Goal: Task Accomplishment & Management: Use online tool/utility

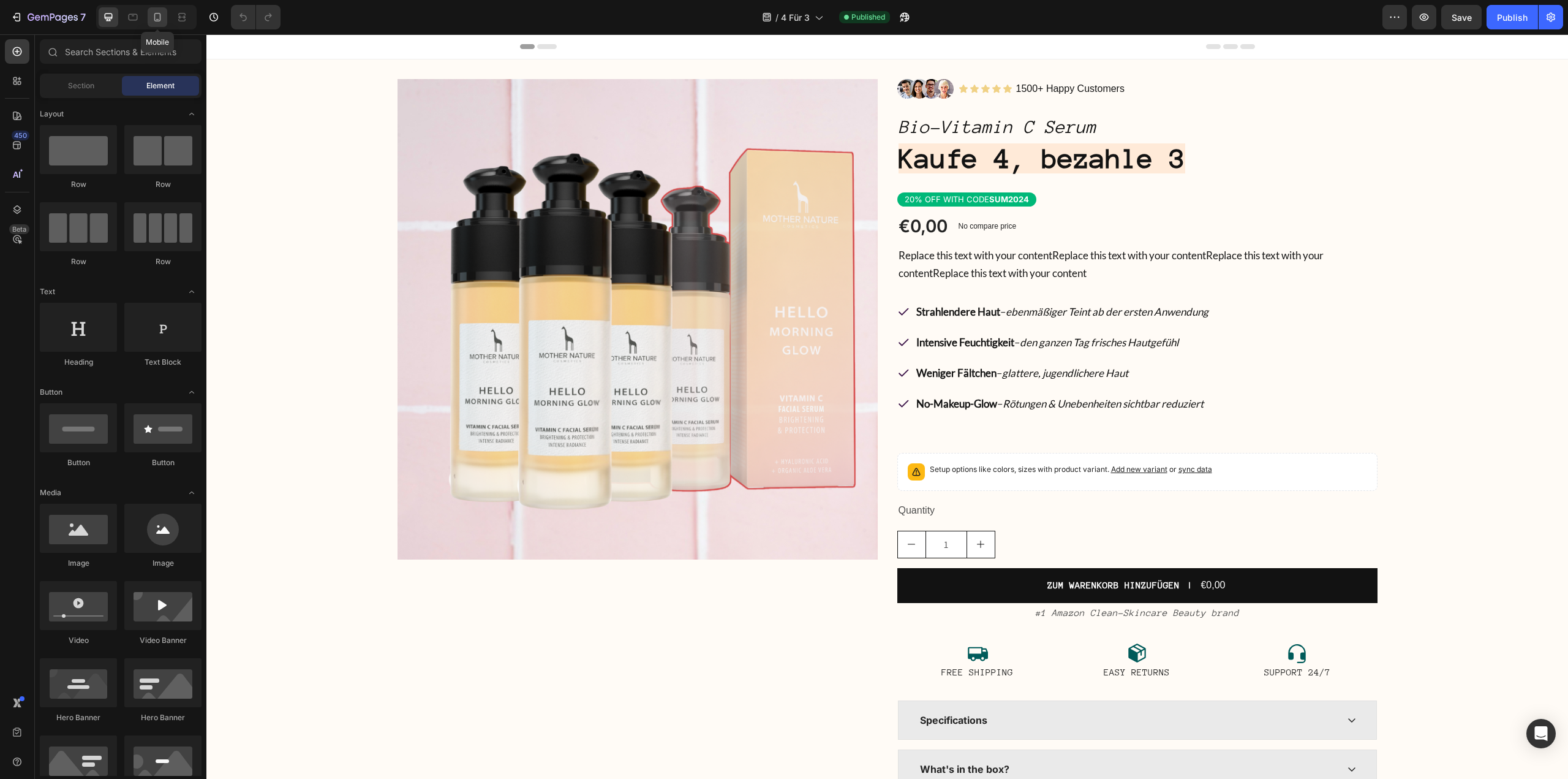
click at [158, 23] on icon at bounding box center [157, 17] width 12 height 12
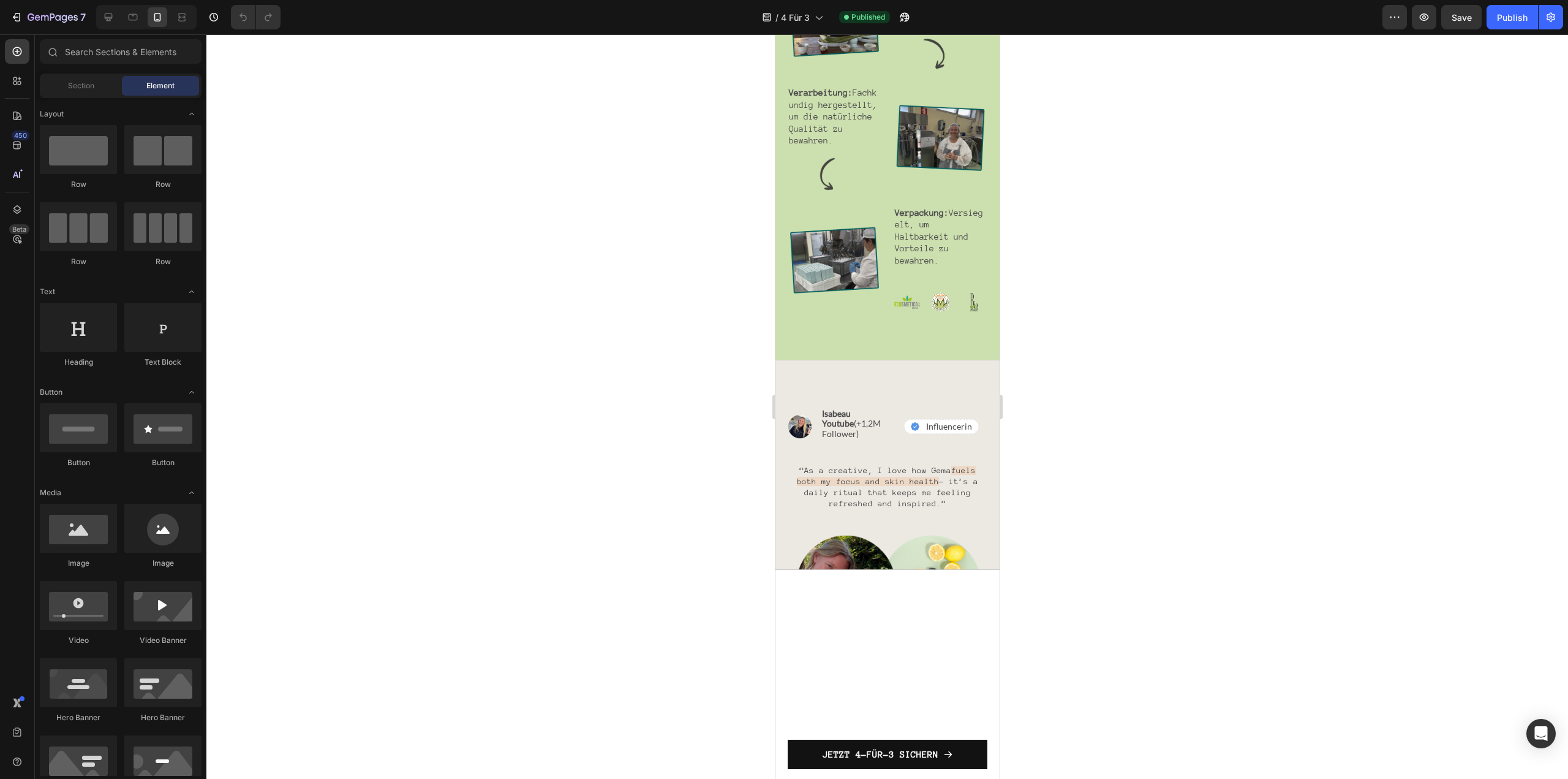
scroll to position [1900, 0]
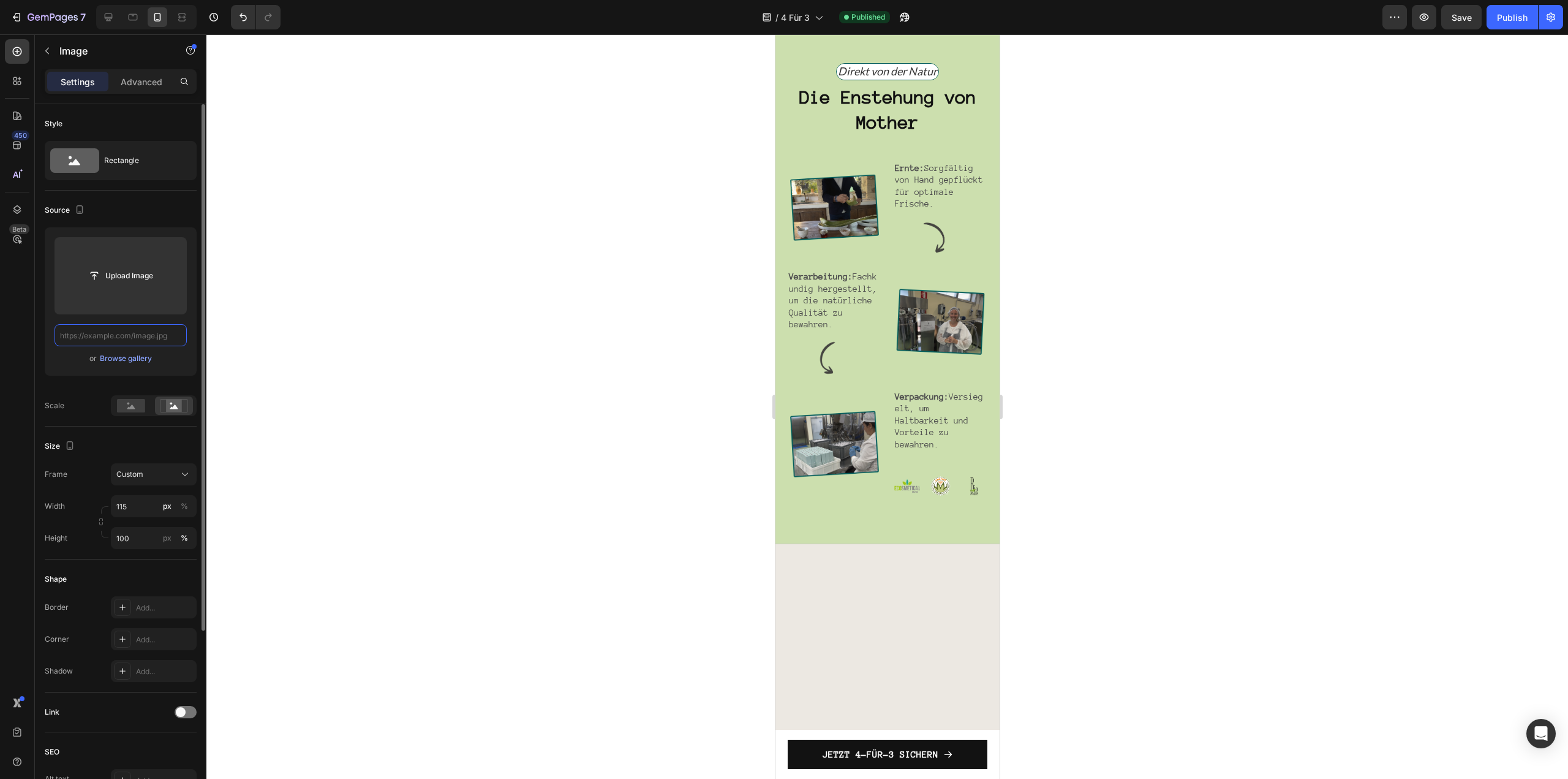
scroll to position [0, 0]
click at [245, 11] on icon "Undo/Redo" at bounding box center [243, 17] width 12 height 12
type input "[URL][DOMAIN_NAME]"
click at [129, 339] on input "[URL][DOMAIN_NAME]" at bounding box center [121, 334] width 132 height 22
drag, startPoint x: 129, startPoint y: 339, endPoint x: 149, endPoint y: 340, distance: 20.0
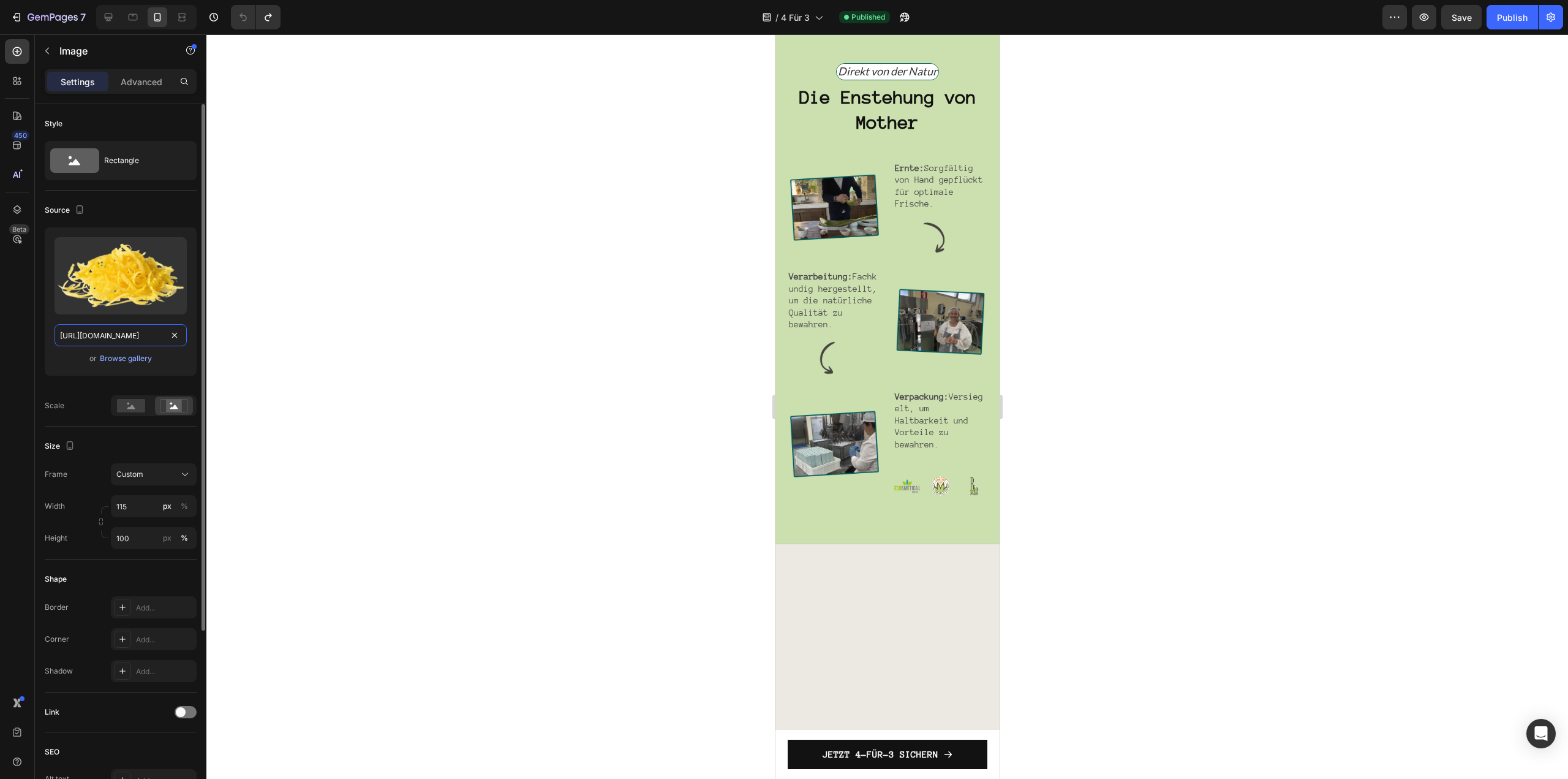
click at [149, 340] on input "[URL][DOMAIN_NAME]" at bounding box center [121, 334] width 132 height 22
drag, startPoint x: 157, startPoint y: 340, endPoint x: 129, endPoint y: 346, distance: 28.6
click at [129, 346] on input "[URL][DOMAIN_NAME]" at bounding box center [121, 334] width 132 height 22
